Goal: Information Seeking & Learning: Learn about a topic

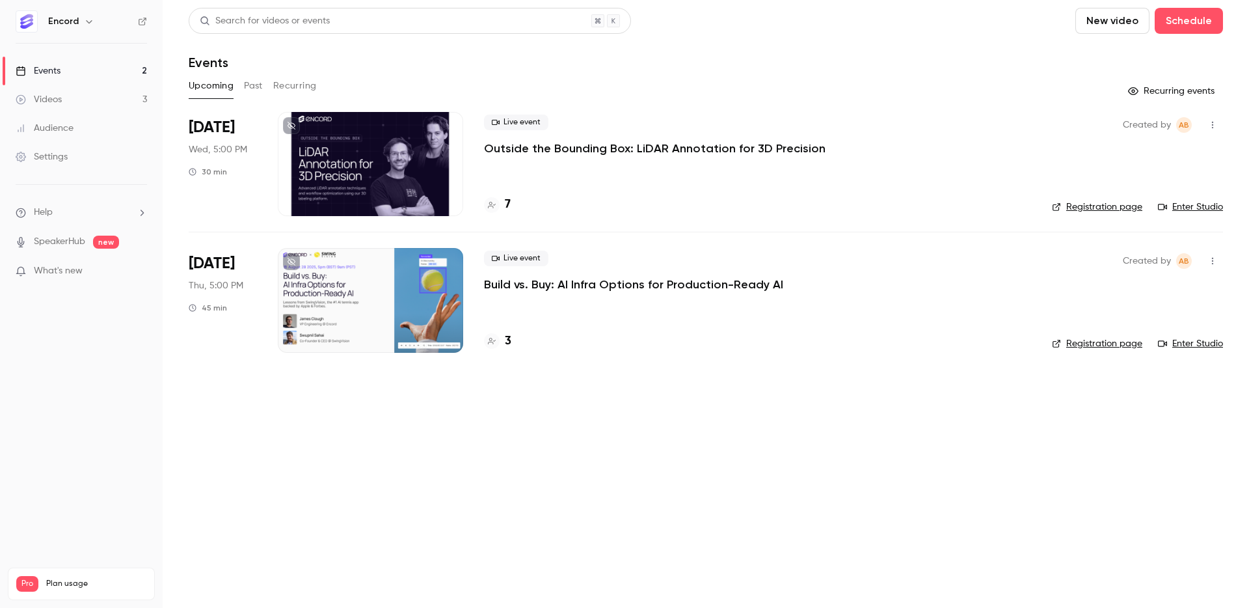
click at [697, 286] on p "Build vs. Buy: AI Infra Options for Production-Ready AI" at bounding box center [633, 285] width 299 height 16
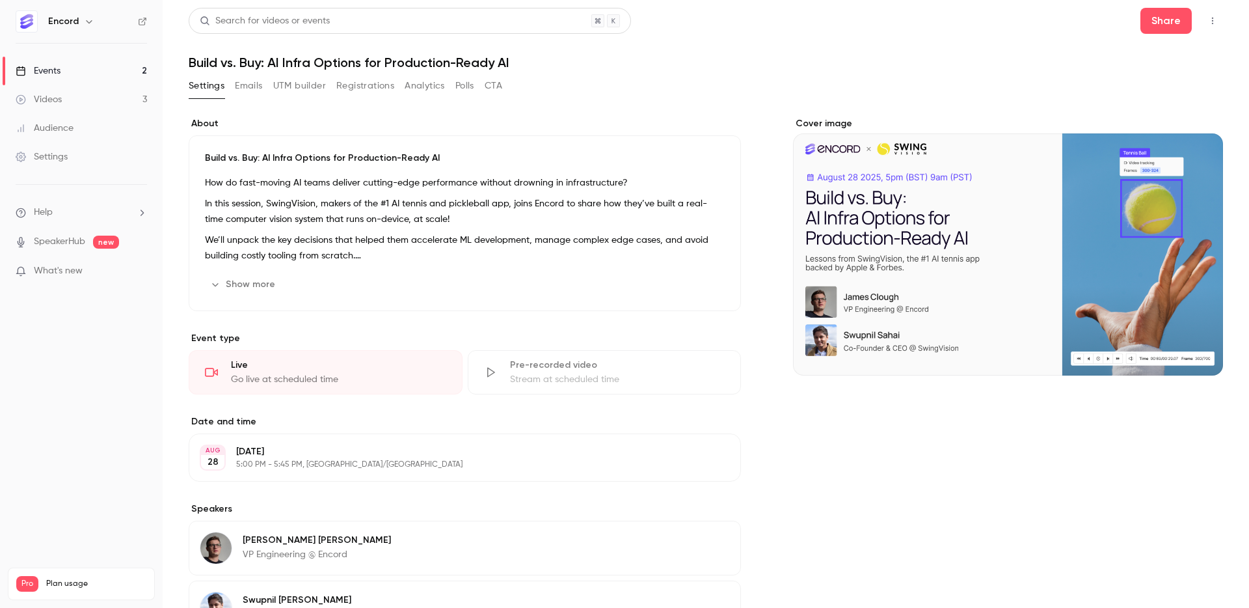
click at [255, 83] on button "Emails" at bounding box center [248, 85] width 27 height 21
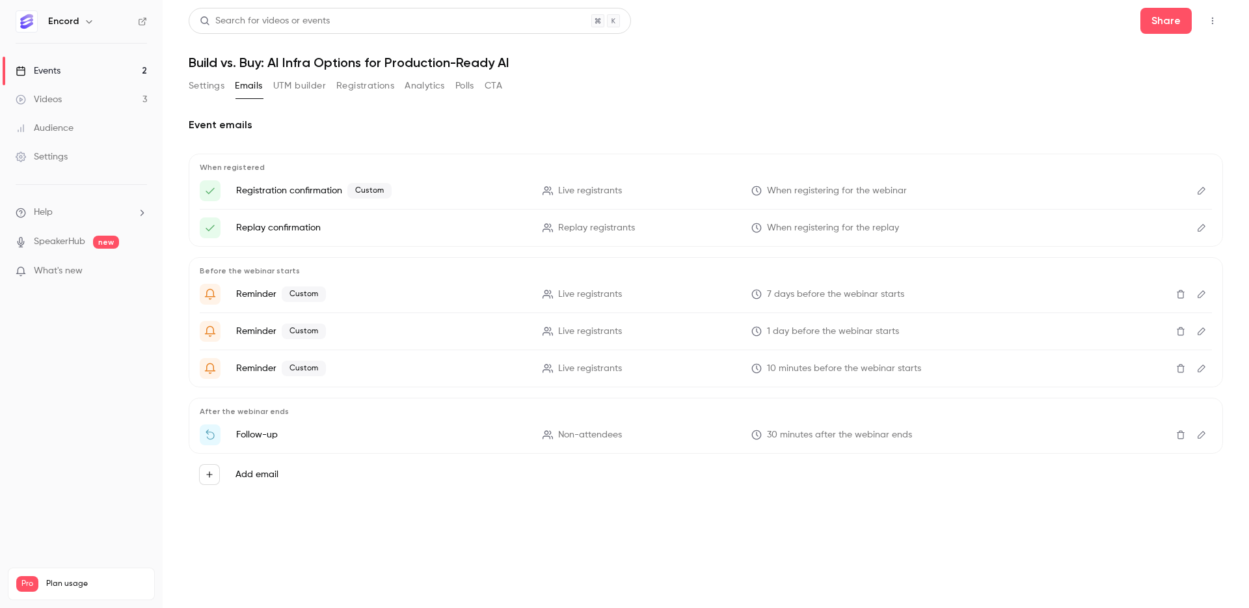
click at [290, 88] on button "UTM builder" at bounding box center [299, 85] width 53 height 21
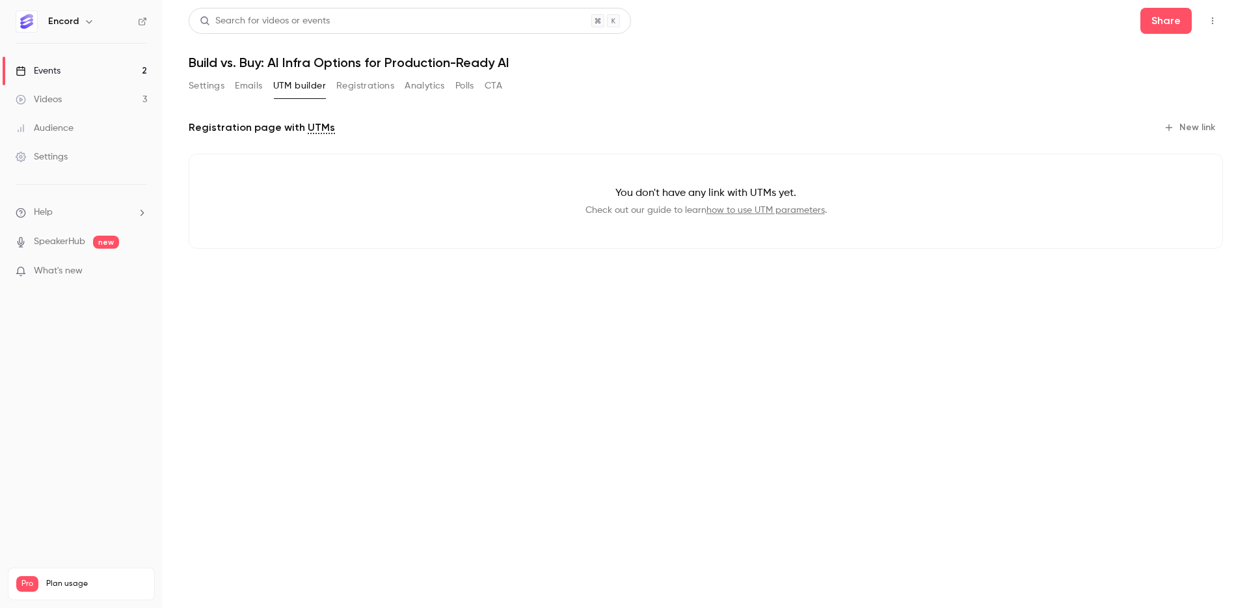
click at [351, 89] on button "Registrations" at bounding box center [365, 85] width 58 height 21
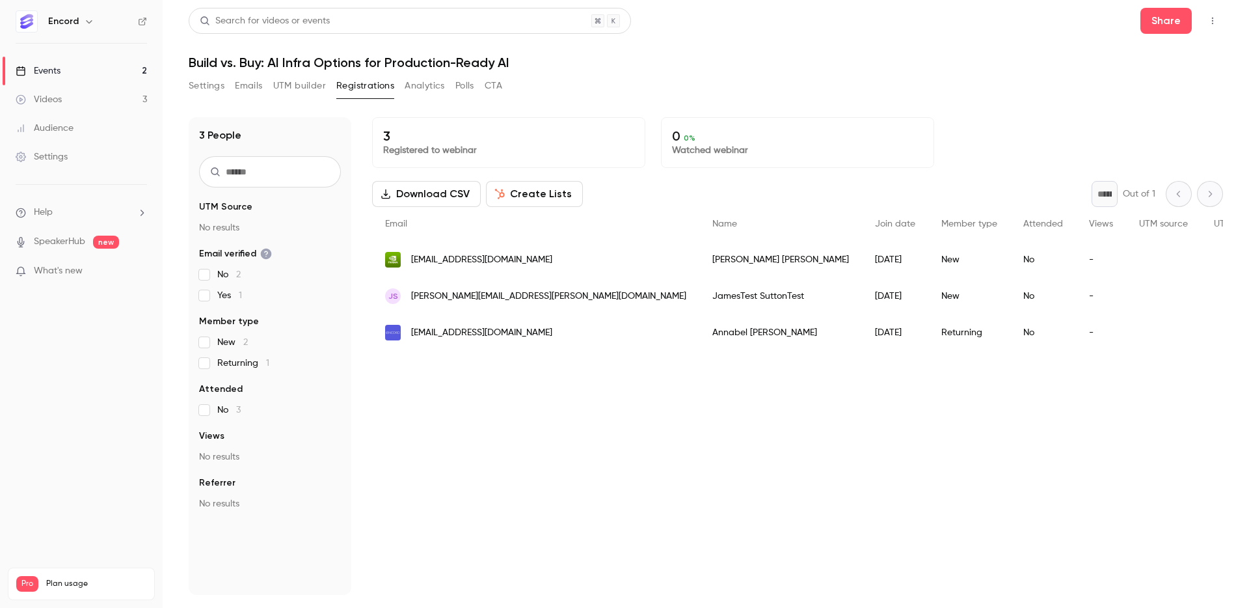
click at [420, 86] on button "Analytics" at bounding box center [425, 85] width 40 height 21
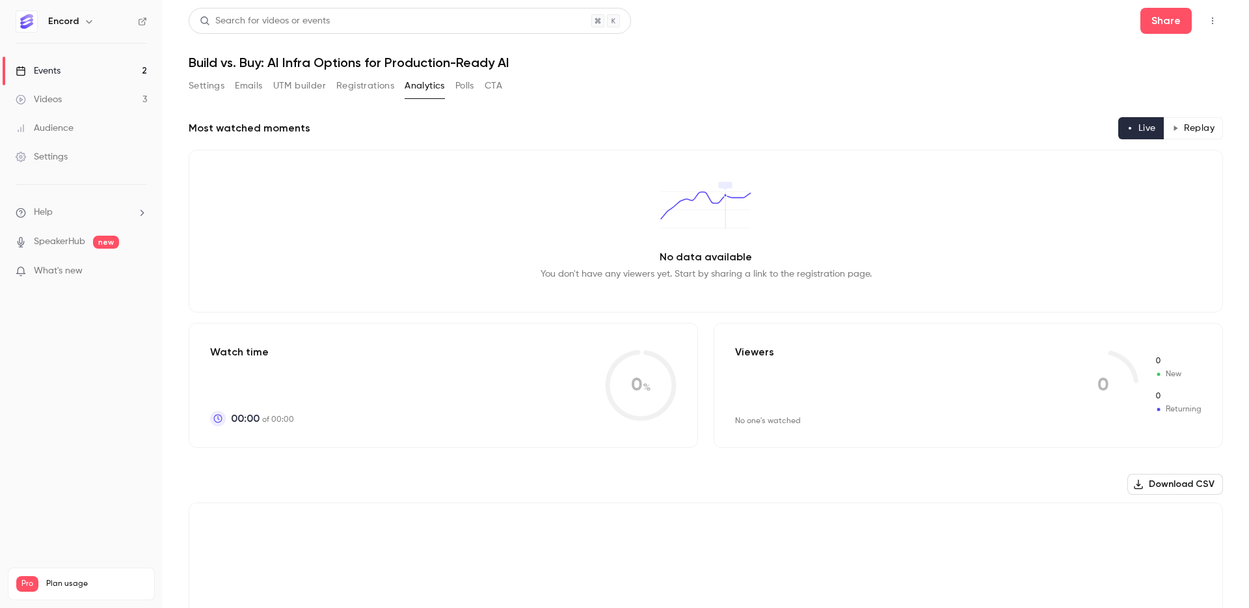
click at [374, 83] on button "Registrations" at bounding box center [365, 85] width 58 height 21
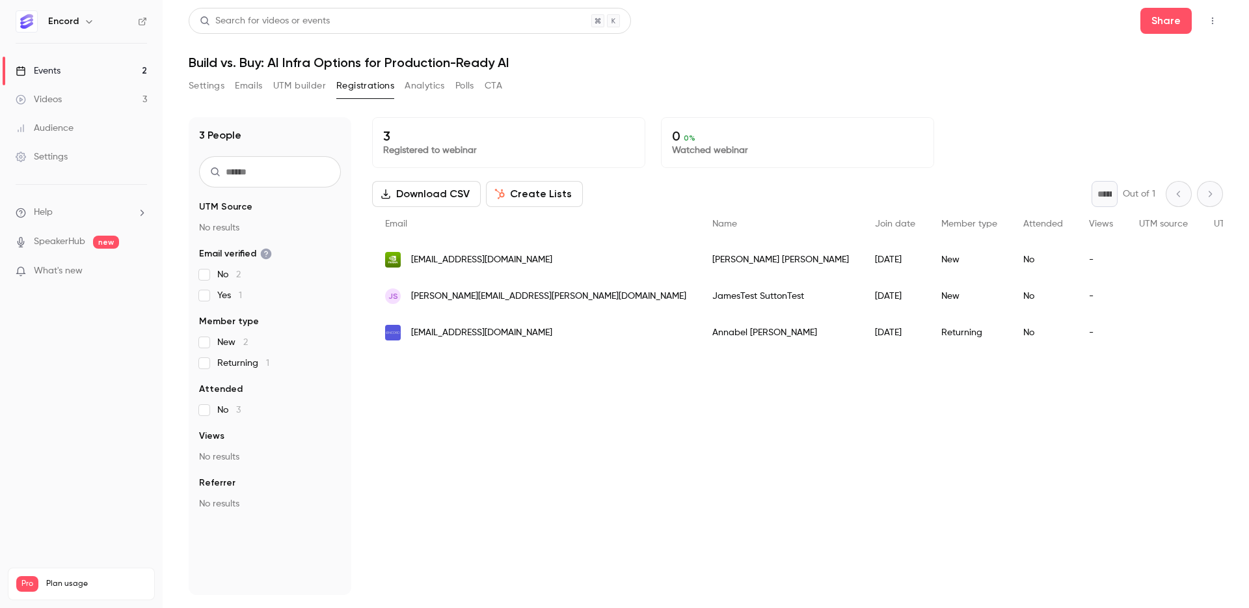
click at [611, 94] on div "Settings Emails UTM builder Registrations Analytics Polls CTA" at bounding box center [706, 88] width 1034 height 26
click at [425, 88] on button "Analytics" at bounding box center [425, 85] width 40 height 21
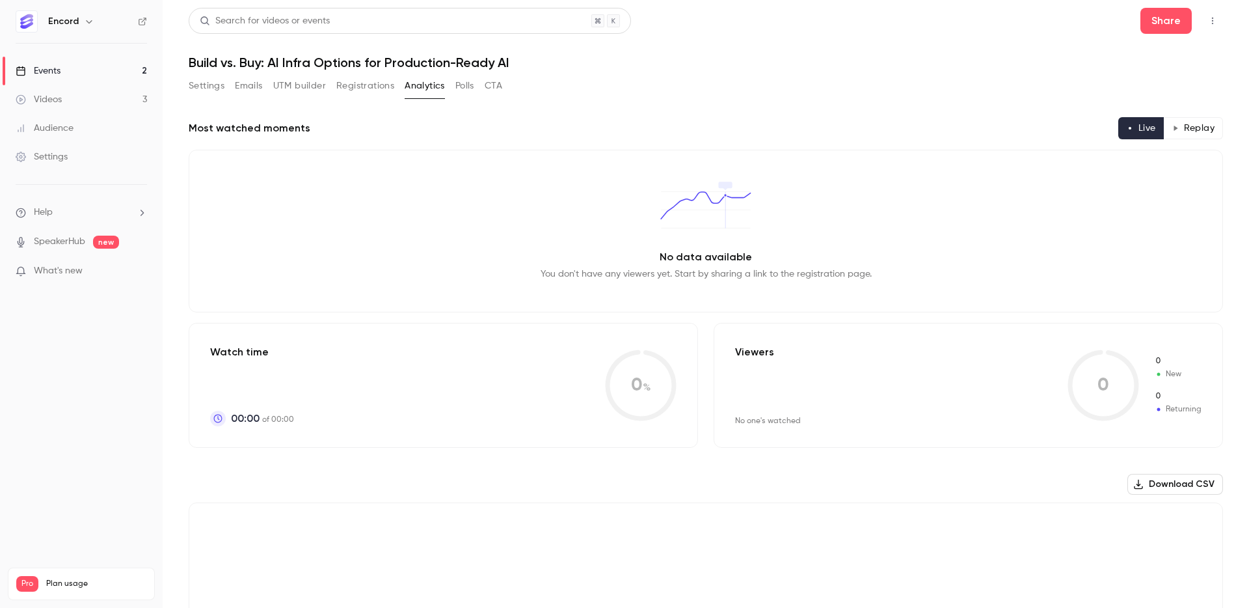
click at [468, 87] on button "Polls" at bounding box center [464, 85] width 19 height 21
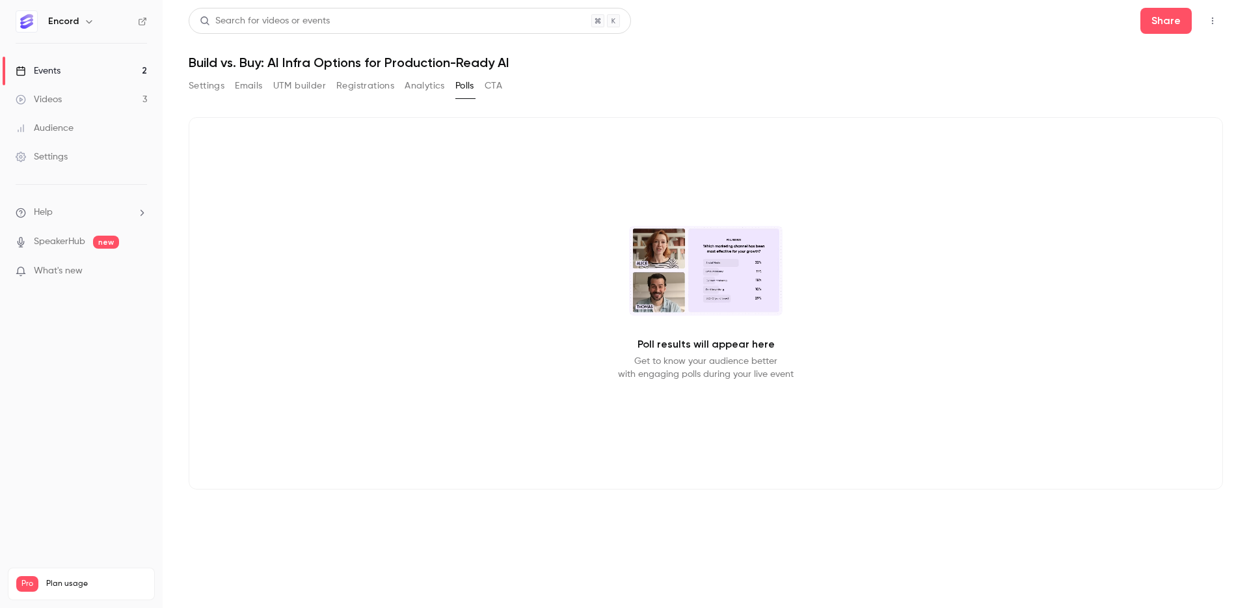
drag, startPoint x: 495, startPoint y: 87, endPoint x: 478, endPoint y: 87, distance: 16.9
click at [495, 87] on button "CTA" at bounding box center [494, 85] width 18 height 21
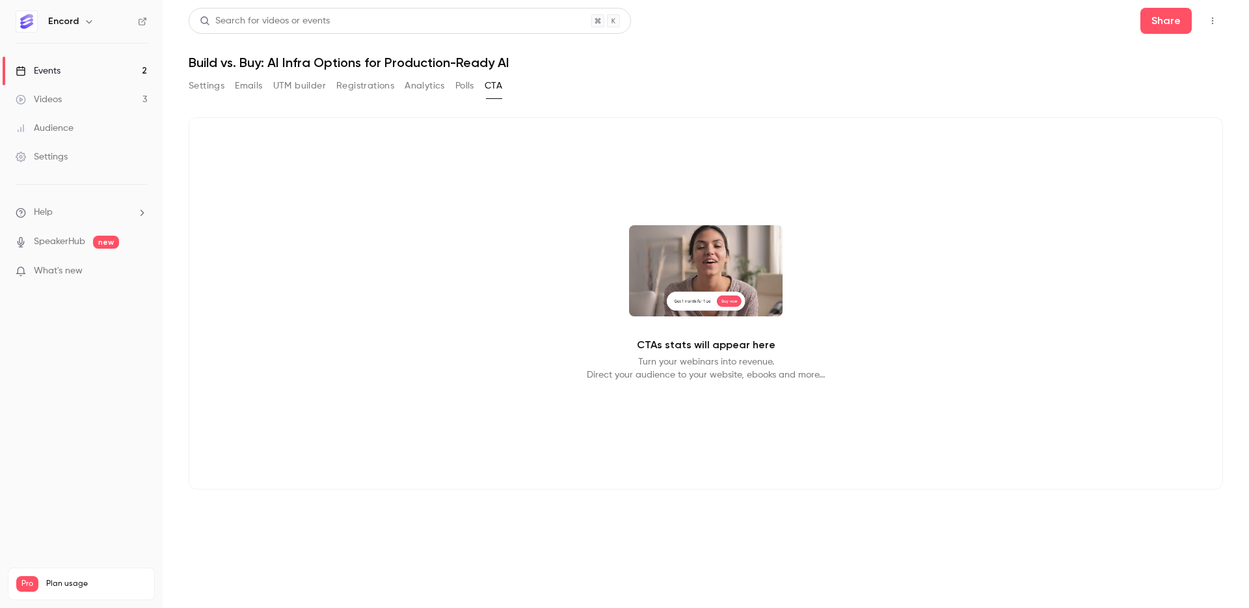
drag, startPoint x: 391, startPoint y: 87, endPoint x: 355, endPoint y: 92, distance: 36.1
click at [391, 87] on button "Registrations" at bounding box center [365, 85] width 58 height 21
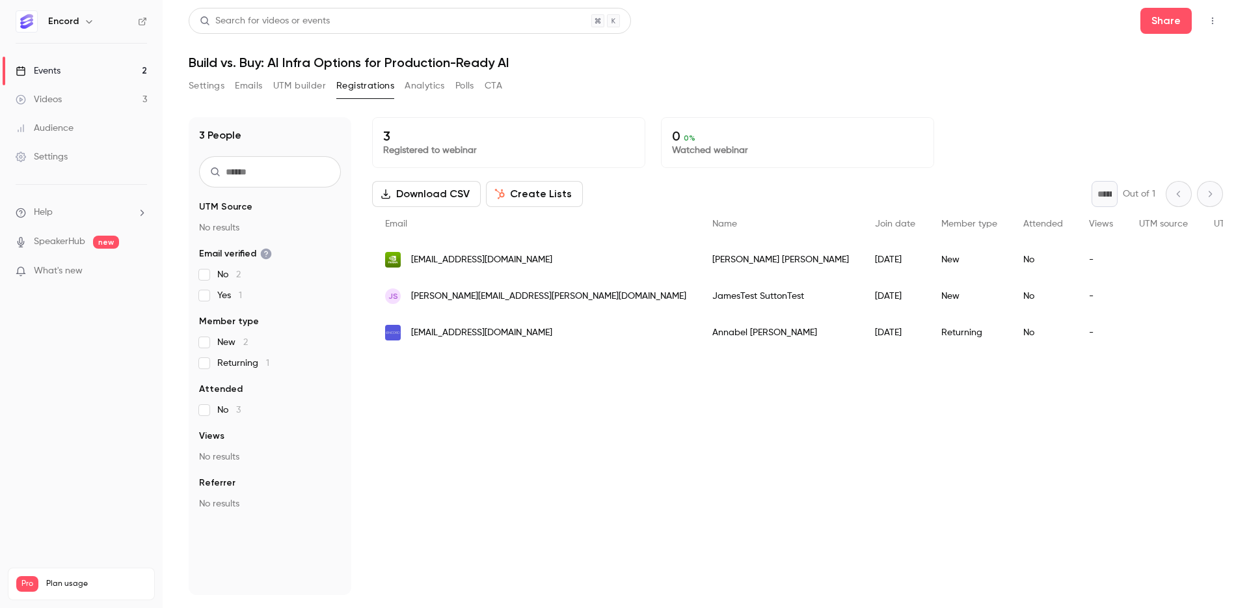
click at [208, 87] on button "Settings" at bounding box center [207, 85] width 36 height 21
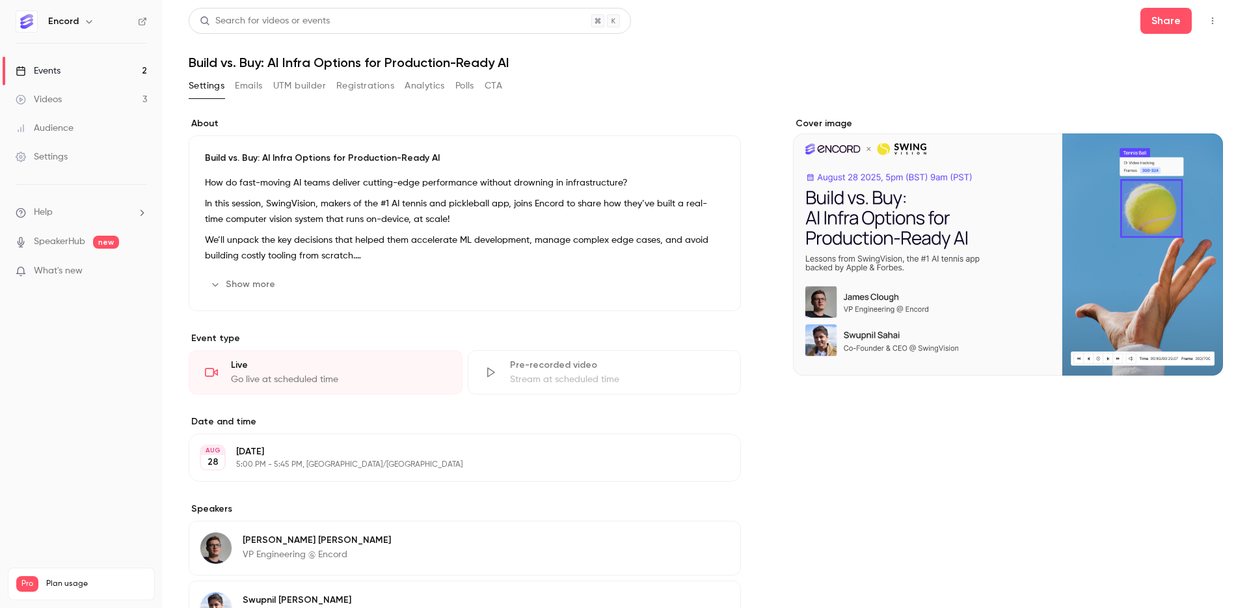
click at [72, 99] on link "Videos 3" at bounding box center [81, 99] width 163 height 29
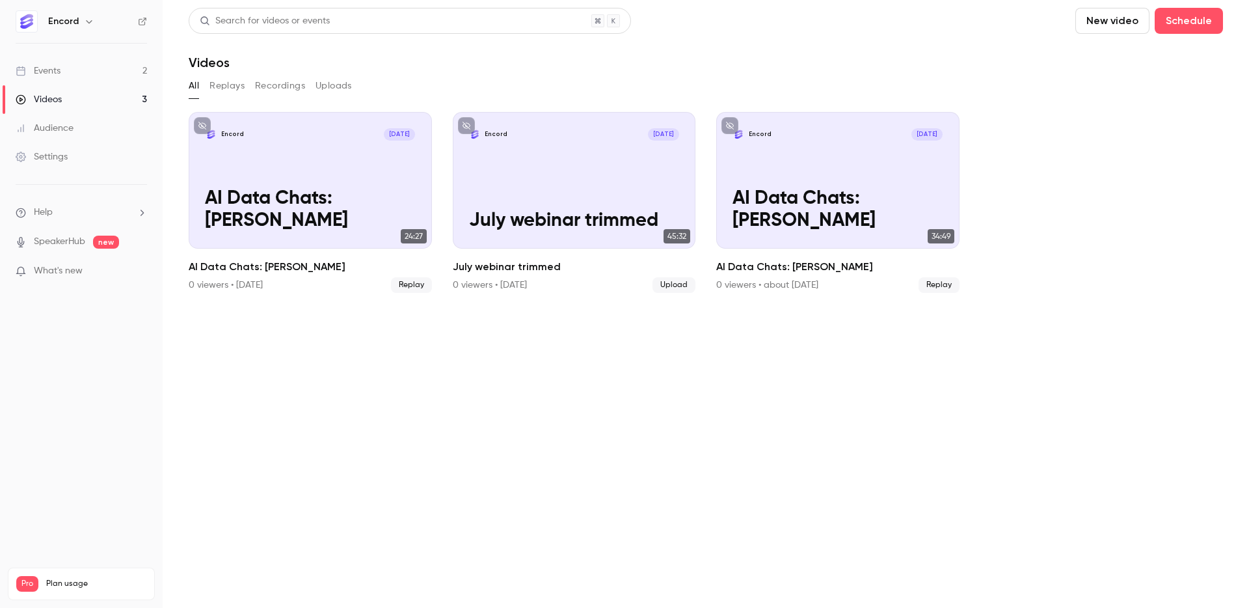
click at [94, 76] on link "Events 2" at bounding box center [81, 71] width 163 height 29
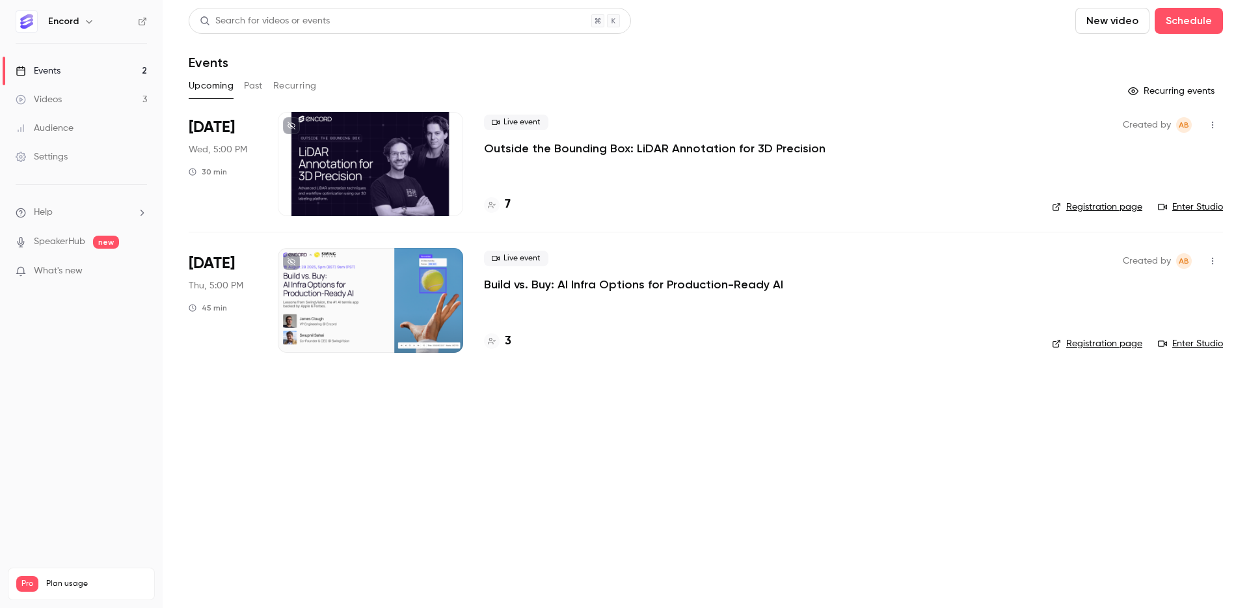
click at [621, 131] on div "Live event Outside the Bounding Box: LiDAR Annotation for 3D Precision" at bounding box center [757, 136] width 547 height 42
click at [511, 152] on p "Outside the Bounding Box: LiDAR Annotation for 3D Precision" at bounding box center [655, 149] width 342 height 16
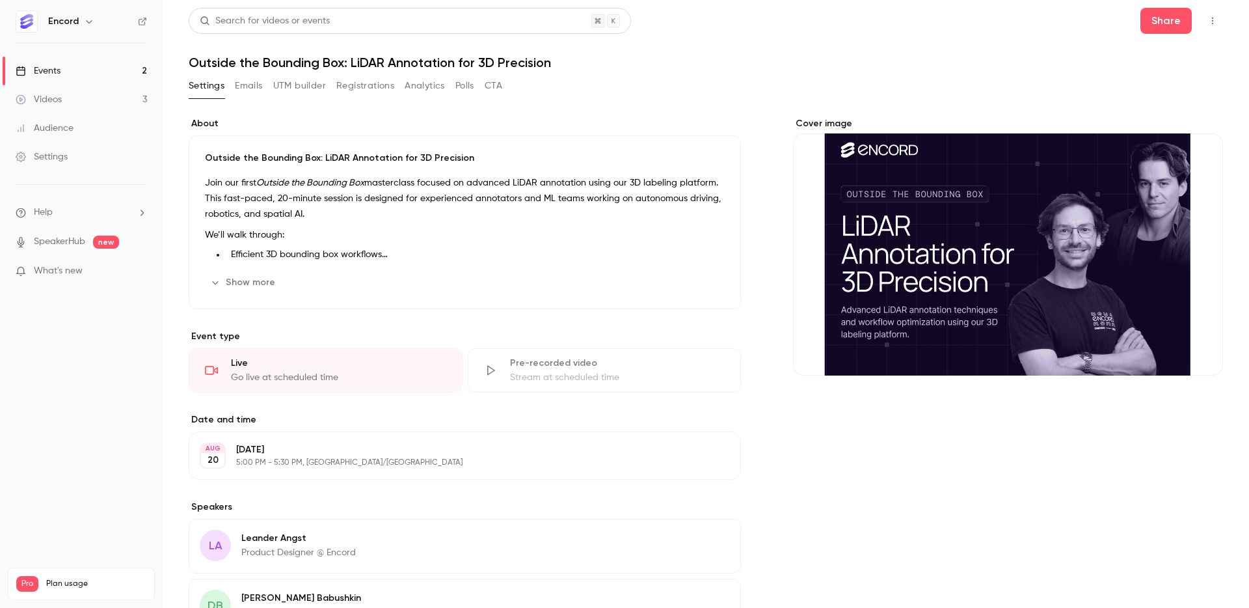
click at [256, 87] on button "Emails" at bounding box center [248, 85] width 27 height 21
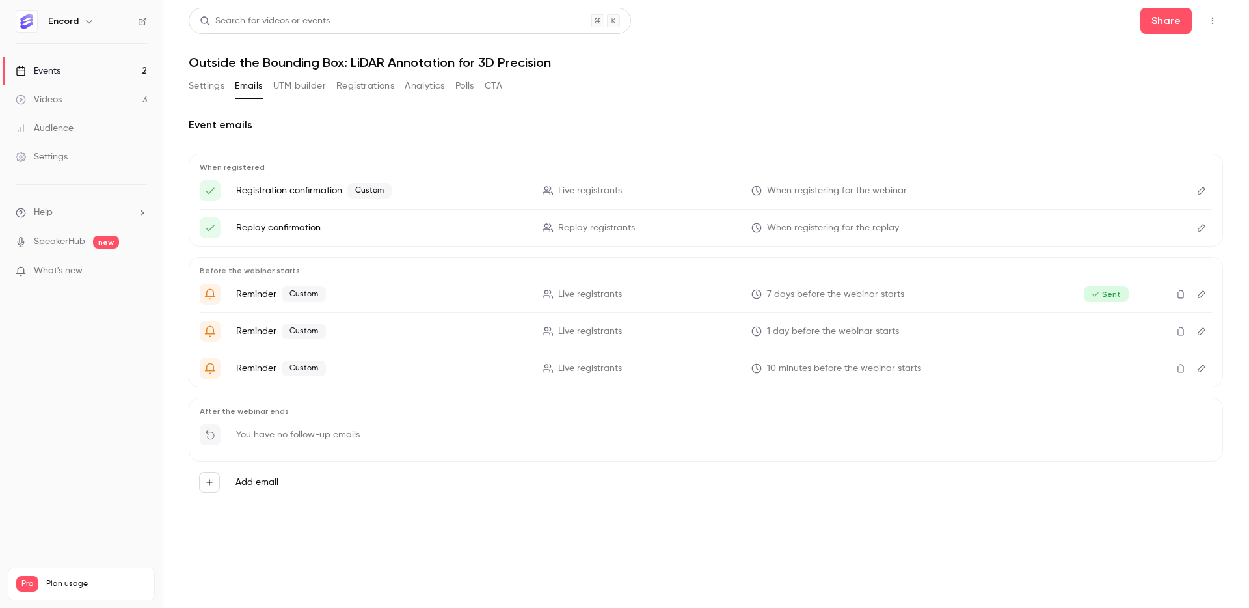
click at [115, 96] on link "Videos 3" at bounding box center [81, 99] width 163 height 29
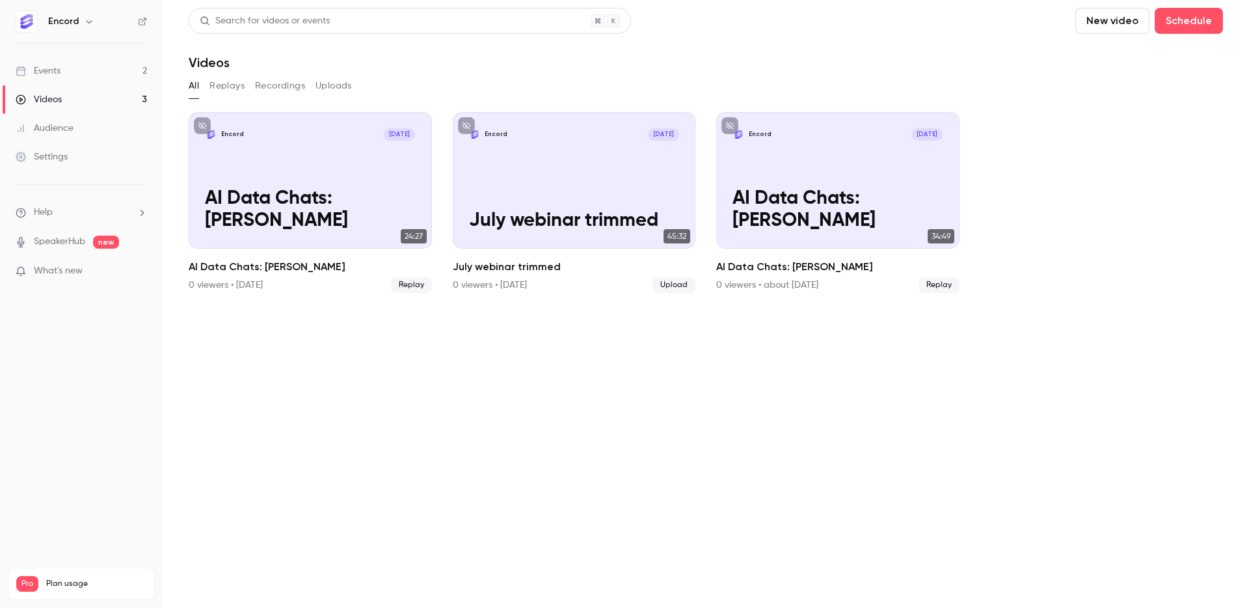
click at [113, 79] on link "Events 2" at bounding box center [81, 71] width 163 height 29
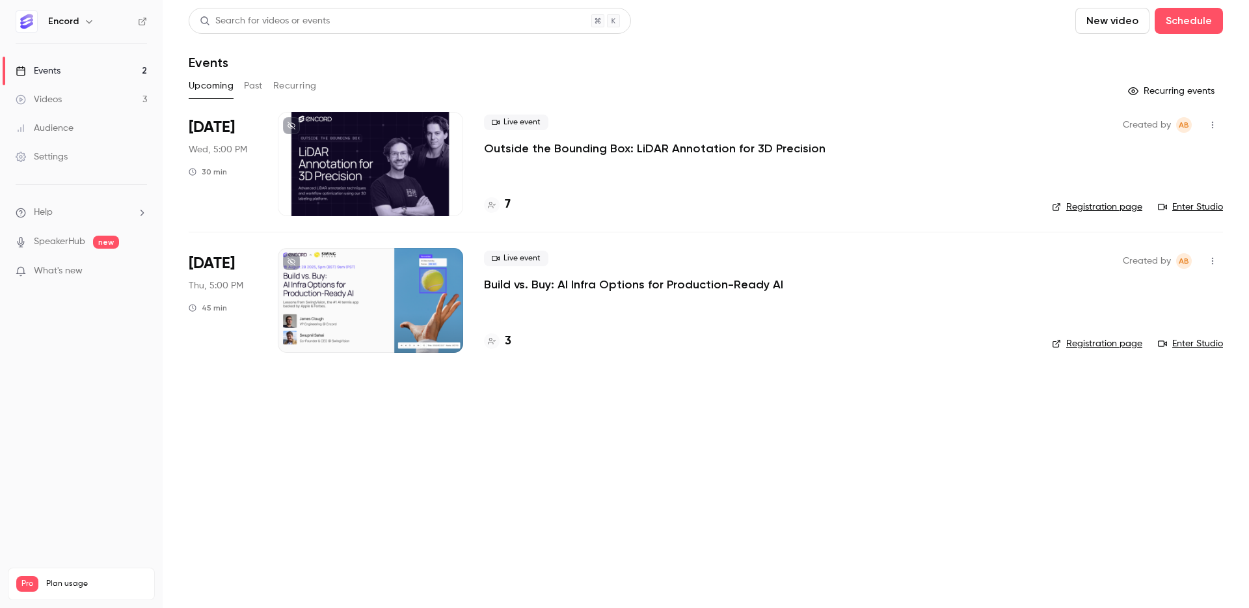
click at [582, 277] on p "Build vs. Buy: AI Infra Options for Production-Ready AI" at bounding box center [633, 285] width 299 height 16
